Goal: Task Accomplishment & Management: Manage account settings

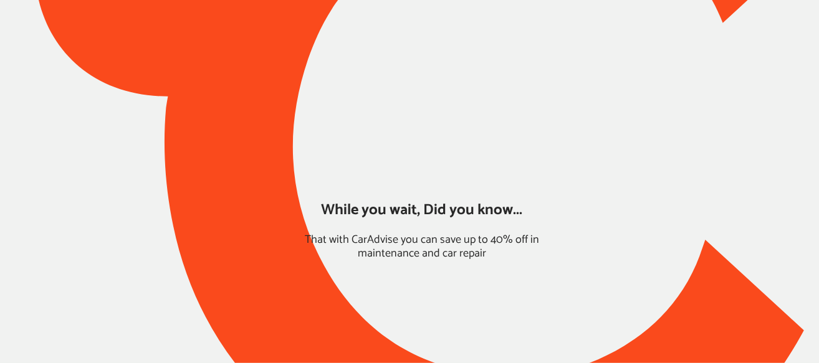
type input "*****"
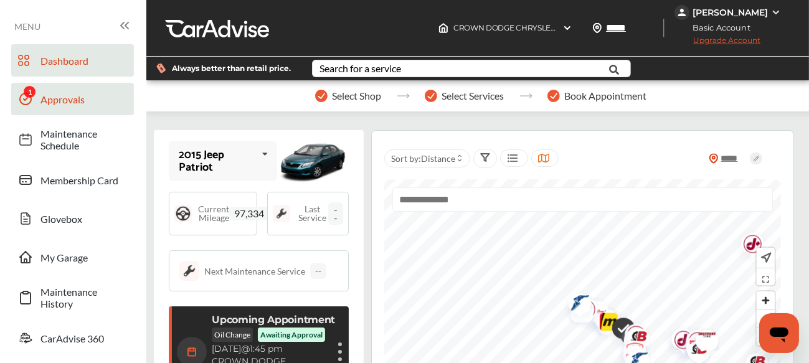
click at [71, 100] on span "Approvals" at bounding box center [83, 99] width 87 height 12
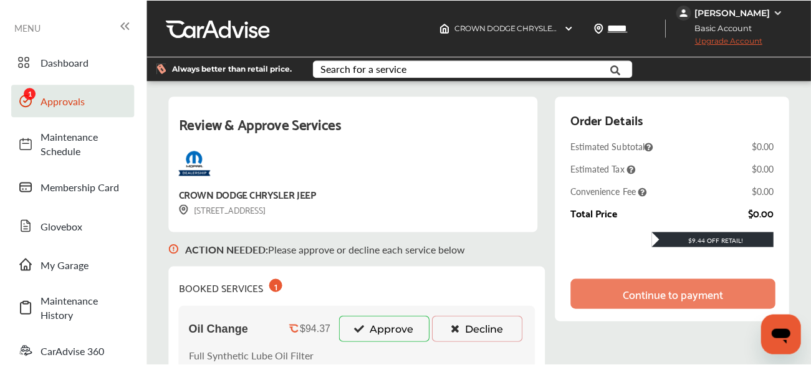
scroll to position [107, 0]
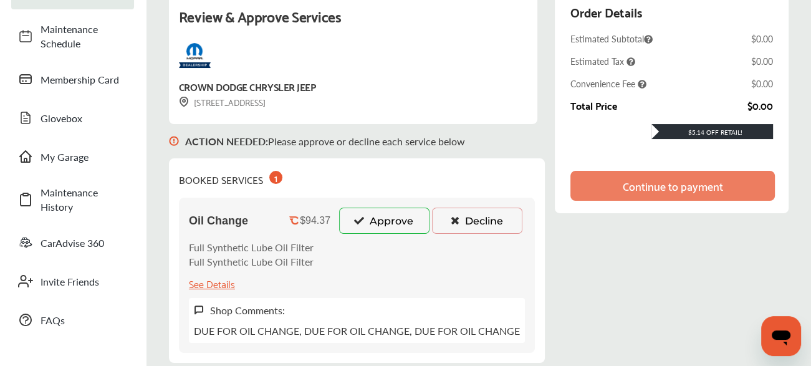
click at [356, 224] on icon at bounding box center [359, 220] width 12 height 9
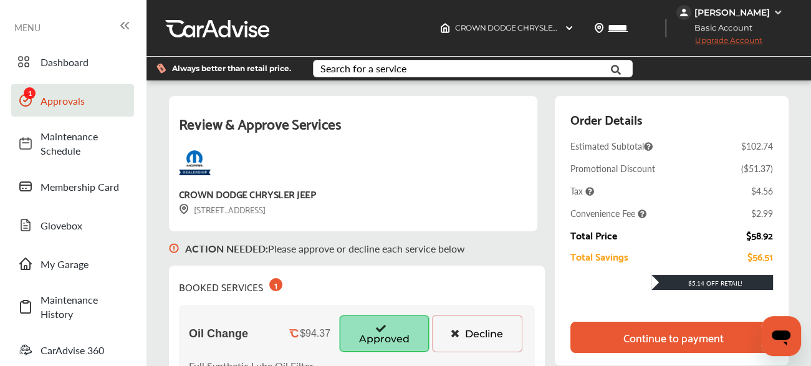
scroll to position [132, 0]
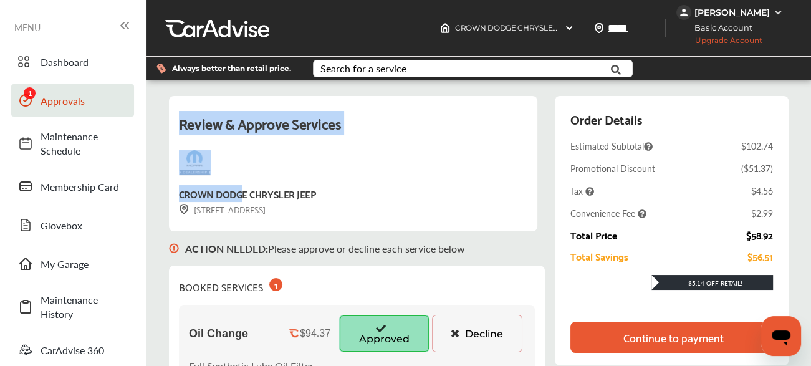
drag, startPoint x: 152, startPoint y: 50, endPoint x: 256, endPoint y: 73, distance: 106.4
click at [256, 90] on div "Review & Approve Services CROWN DODGE CHRYSLER JEEP [STREET_ADDRESS] ACTION NEE…" at bounding box center [479, 295] width 658 height 411
click at [256, 202] on div "[STREET_ADDRESS]" at bounding box center [222, 209] width 87 height 14
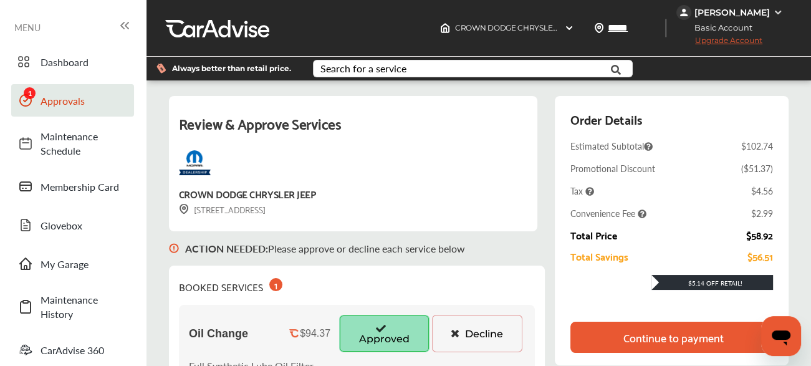
click at [627, 331] on div "Continue to payment" at bounding box center [672, 337] width 100 height 12
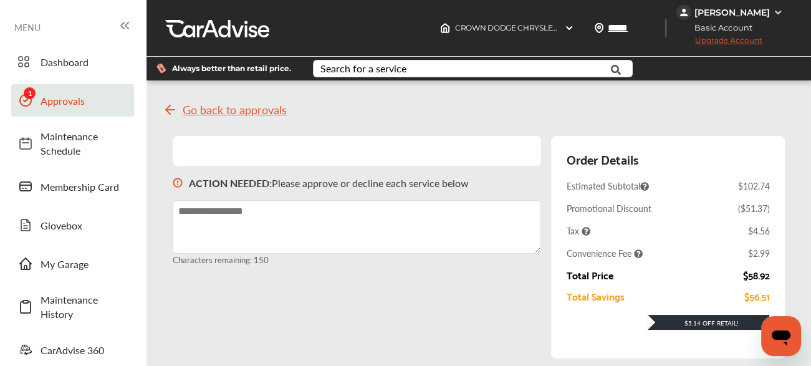
scroll to position [267, 0]
drag, startPoint x: 487, startPoint y: 224, endPoint x: 383, endPoint y: 154, distance: 125.1
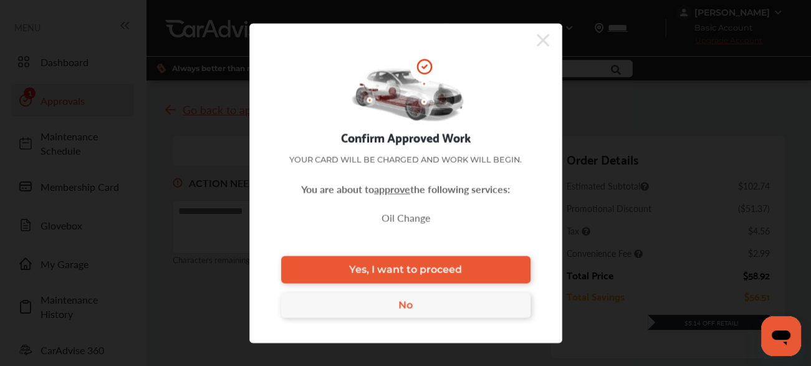
click at [500, 254] on div "Confirm Approved Work Your card will be charged and work will begin. You are ab…" at bounding box center [405, 183] width 313 height 320
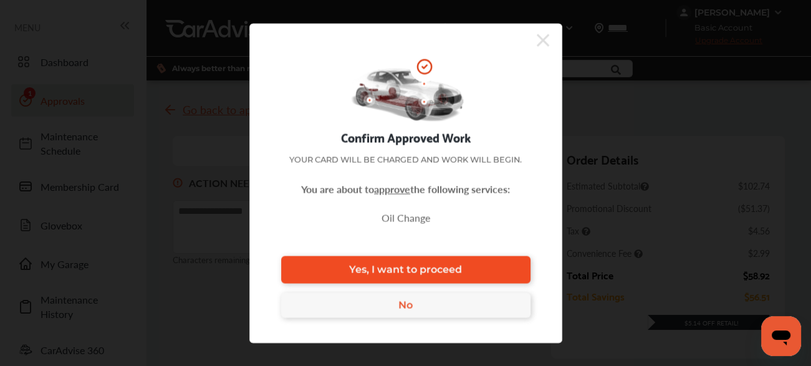
click at [466, 263] on link "Yes, I want to proceed" at bounding box center [405, 268] width 249 height 27
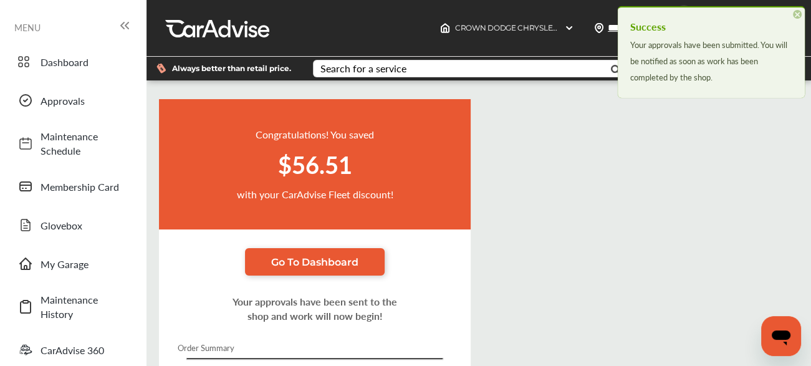
scroll to position [250, 0]
